Goal: Task Accomplishment & Management: Use online tool/utility

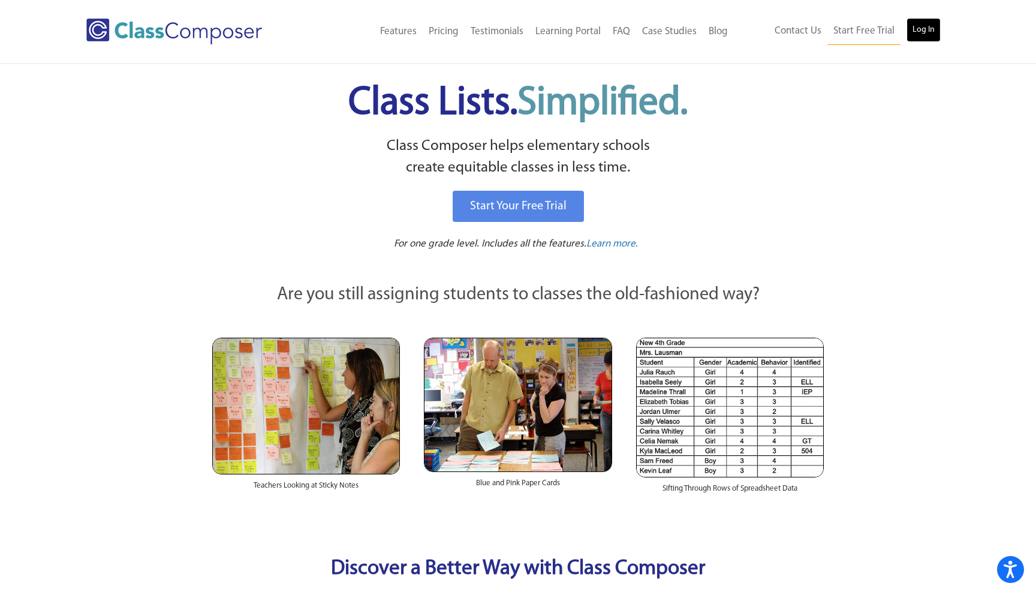
click at [922, 34] on link "Log In" at bounding box center [923, 30] width 34 height 24
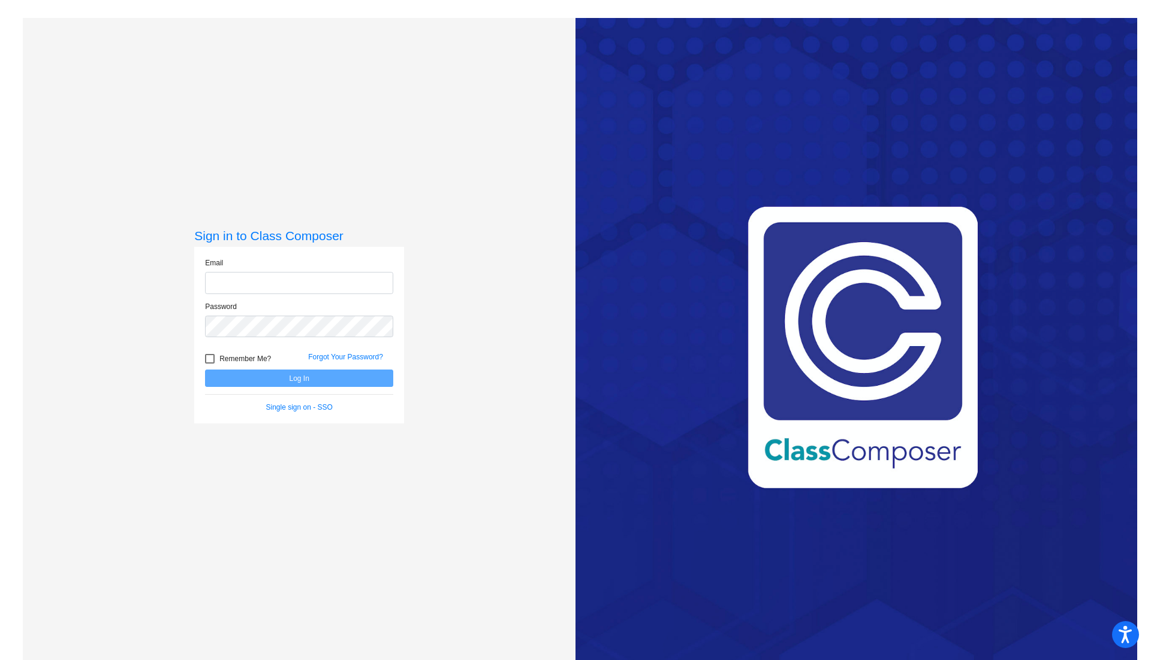
type input "[PERSON_NAME][EMAIL_ADDRESS][PERSON_NAME][DOMAIN_NAME]"
click at [296, 378] on button "Log In" at bounding box center [299, 378] width 188 height 17
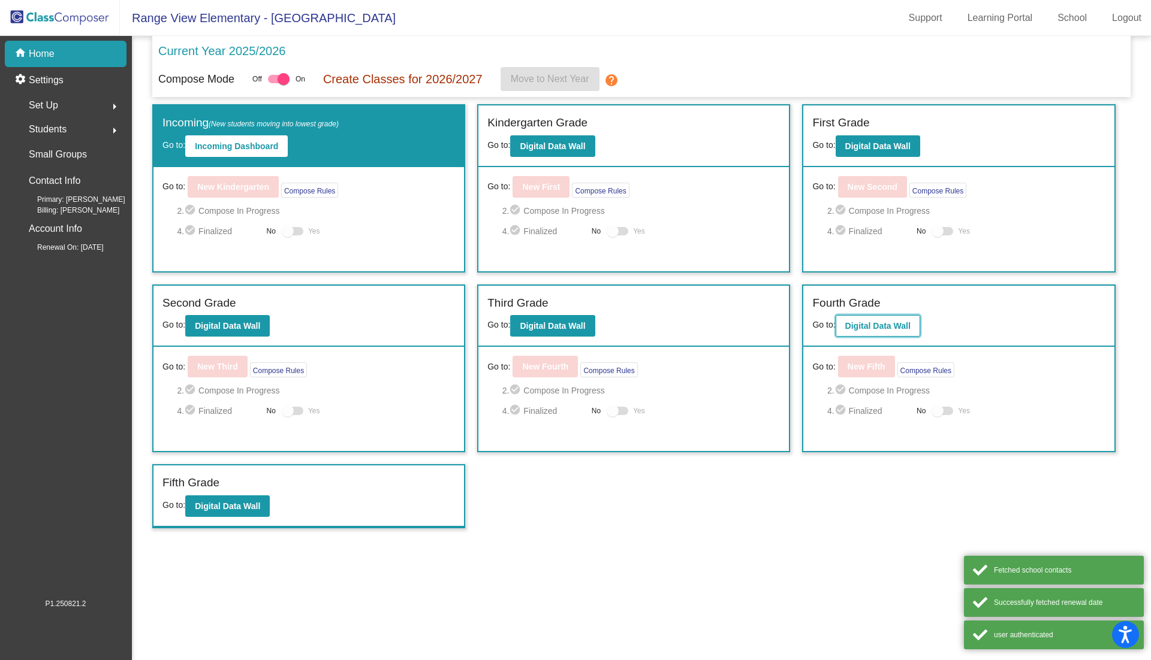
click at [889, 315] on button "Digital Data Wall" at bounding box center [877, 326] width 85 height 22
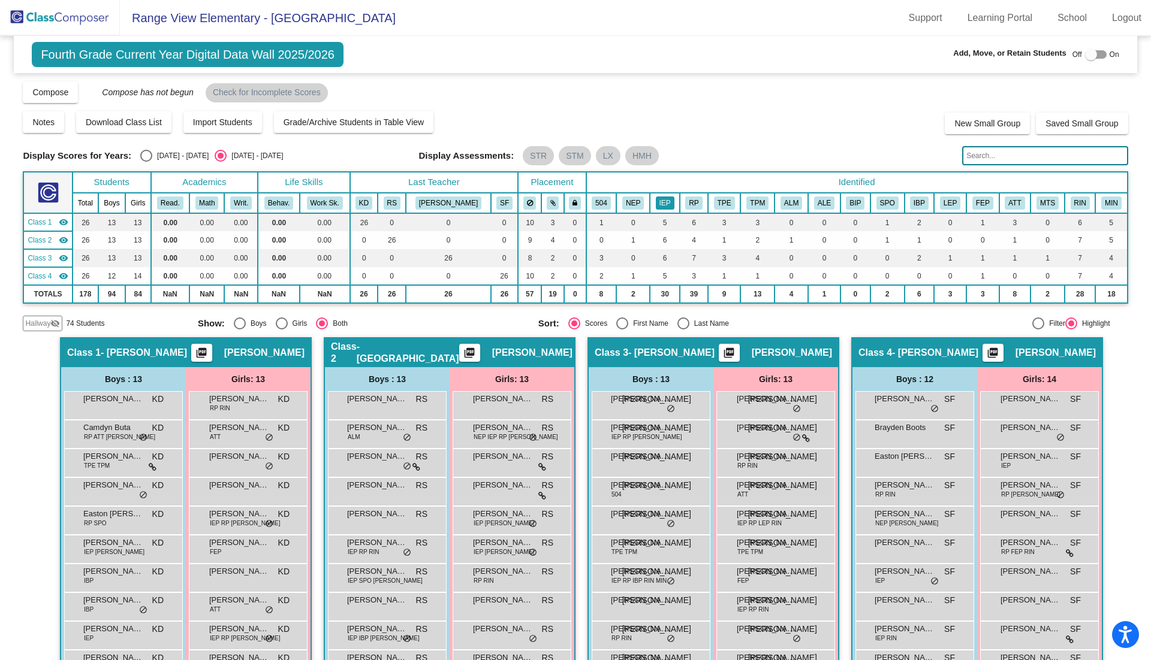
click at [656, 198] on button "IEP" at bounding box center [665, 203] width 19 height 13
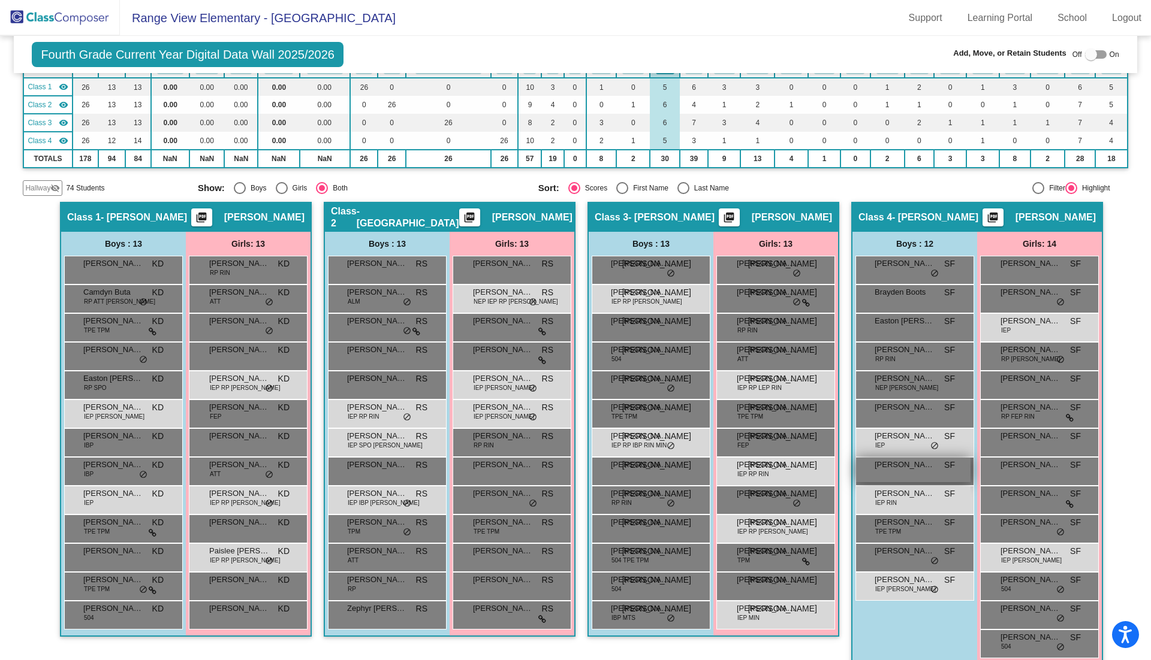
scroll to position [150, 0]
